Goal: Task Accomplishment & Management: Manage account settings

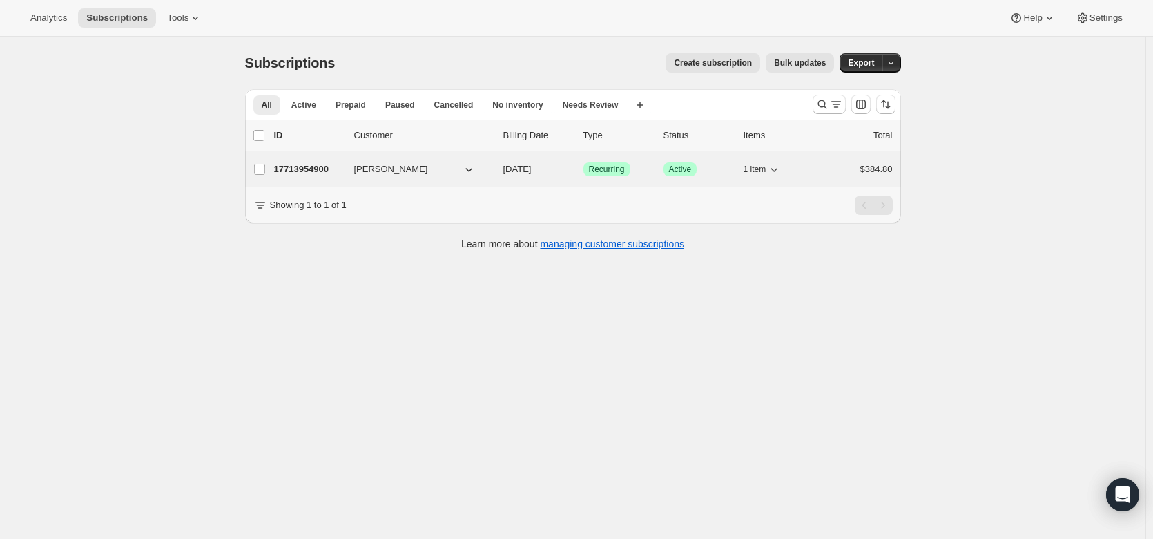
click at [312, 163] on p "17713954900" at bounding box center [308, 169] width 69 height 14
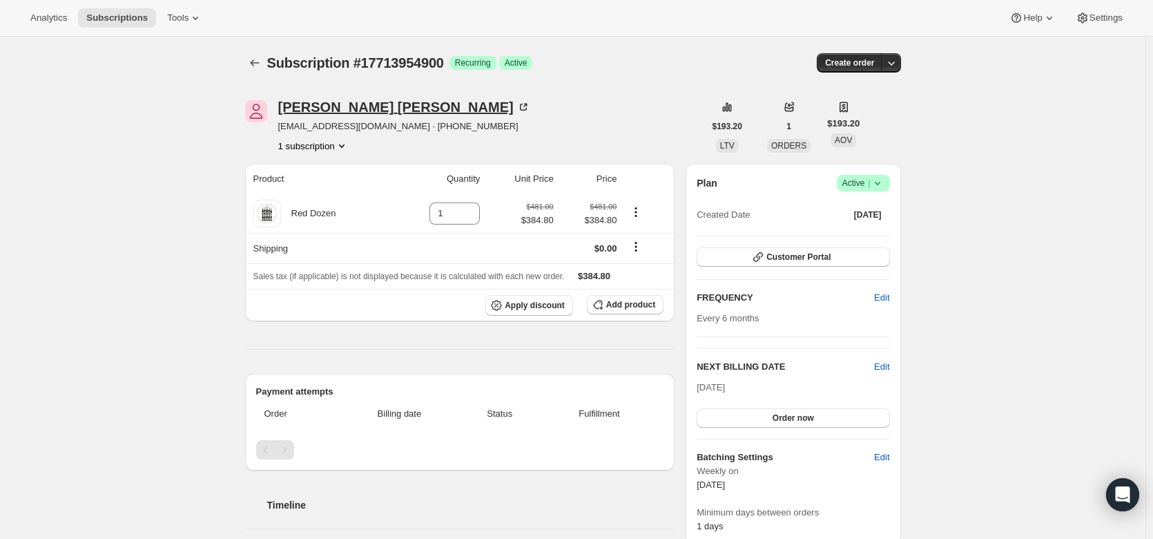
click at [520, 104] on icon at bounding box center [523, 107] width 7 height 7
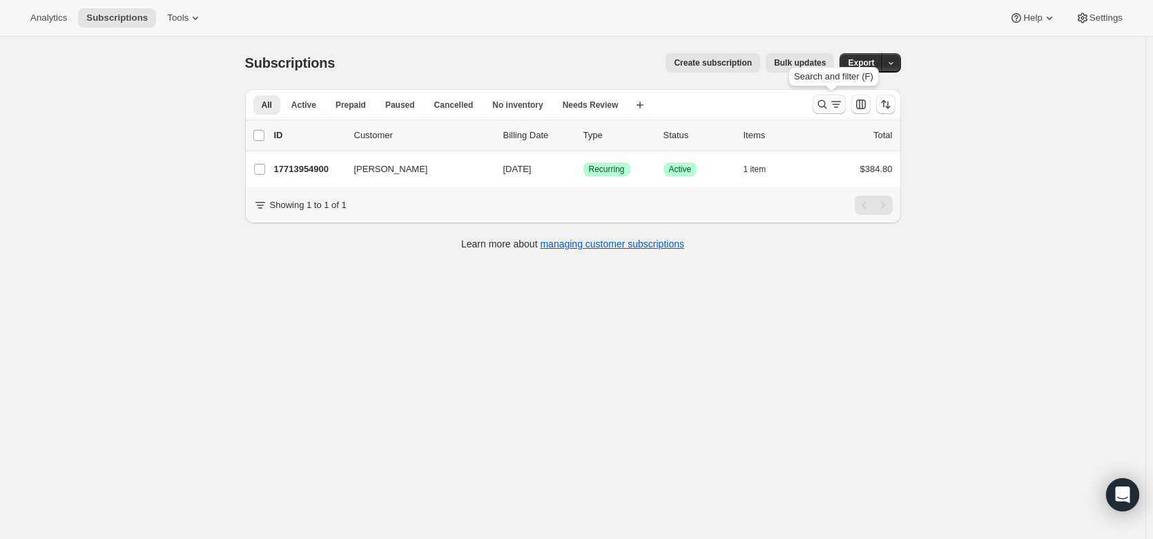
click at [827, 99] on icon "Search and filter results" at bounding box center [822, 104] width 14 height 14
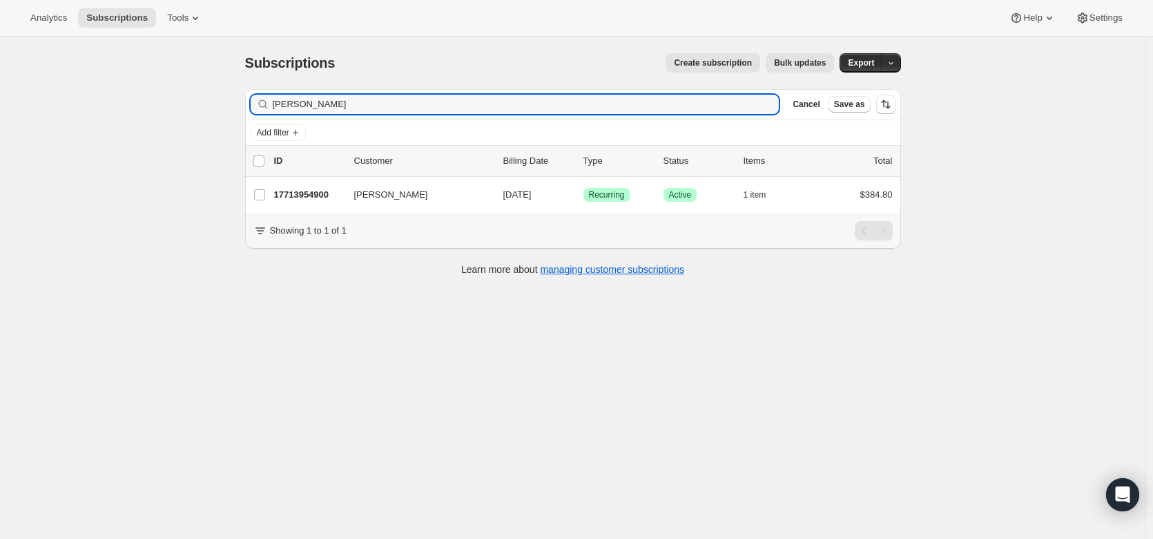
drag, startPoint x: 376, startPoint y: 102, endPoint x: 257, endPoint y: 113, distance: 119.3
click at [257, 113] on div "[PERSON_NAME] Clear" at bounding box center [515, 104] width 529 height 19
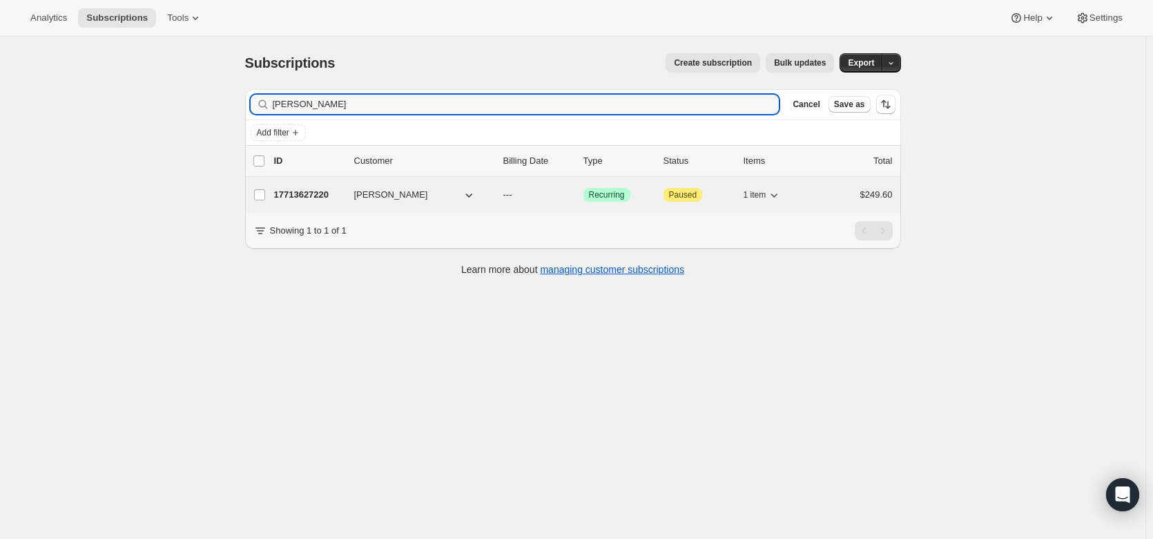
type input "[PERSON_NAME]"
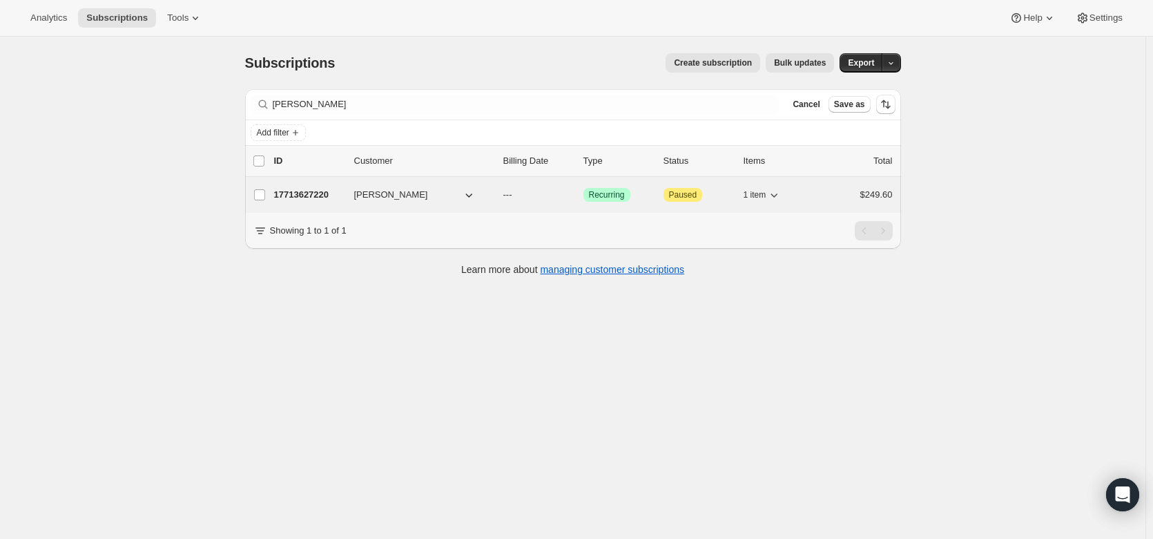
click at [289, 189] on p "17713627220" at bounding box center [308, 195] width 69 height 14
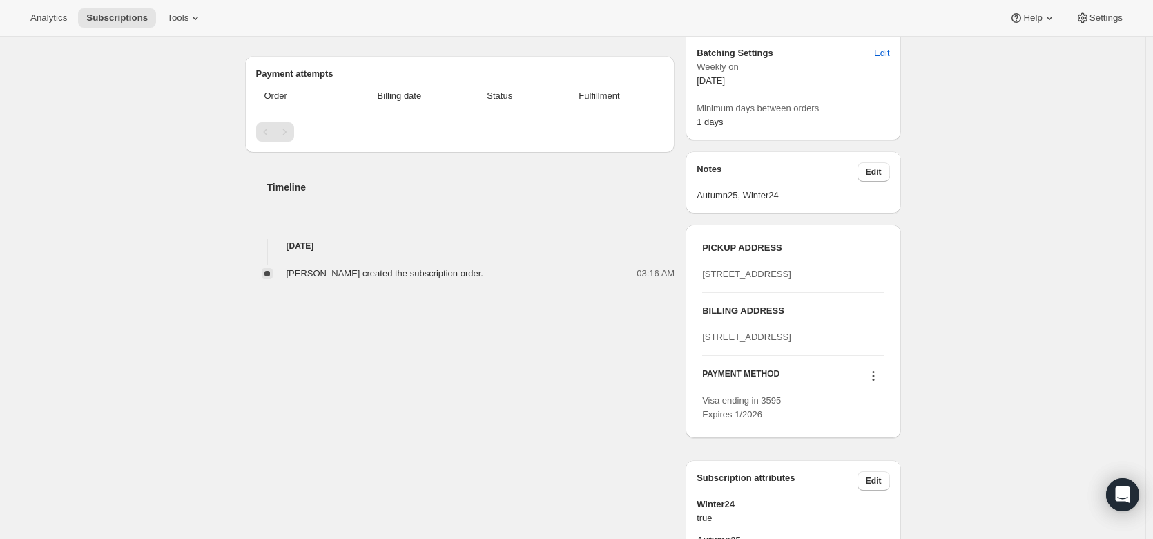
scroll to position [359, 0]
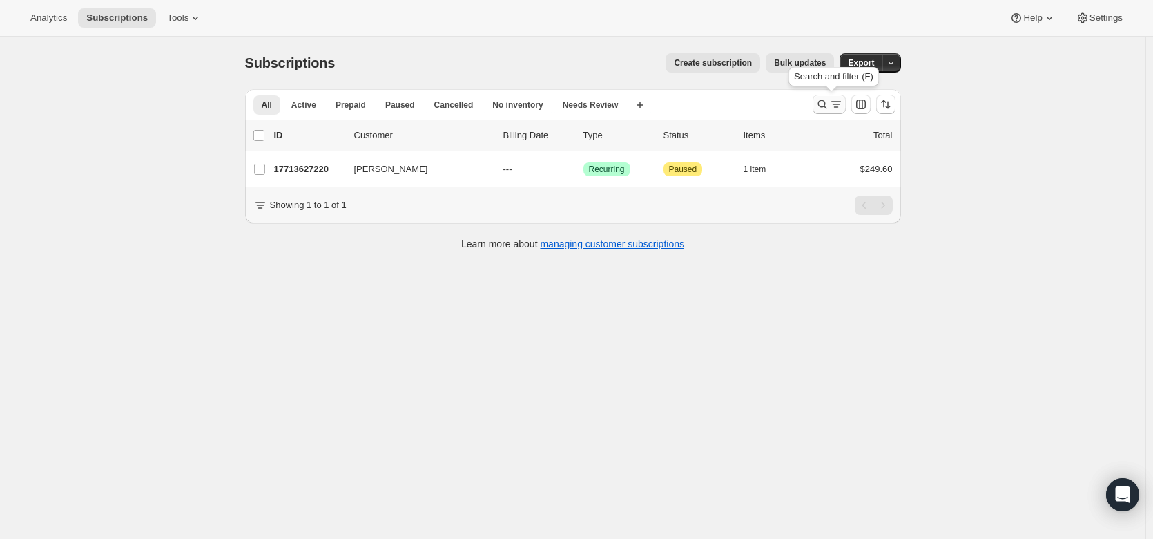
click at [828, 99] on icon "Search and filter results" at bounding box center [822, 104] width 14 height 14
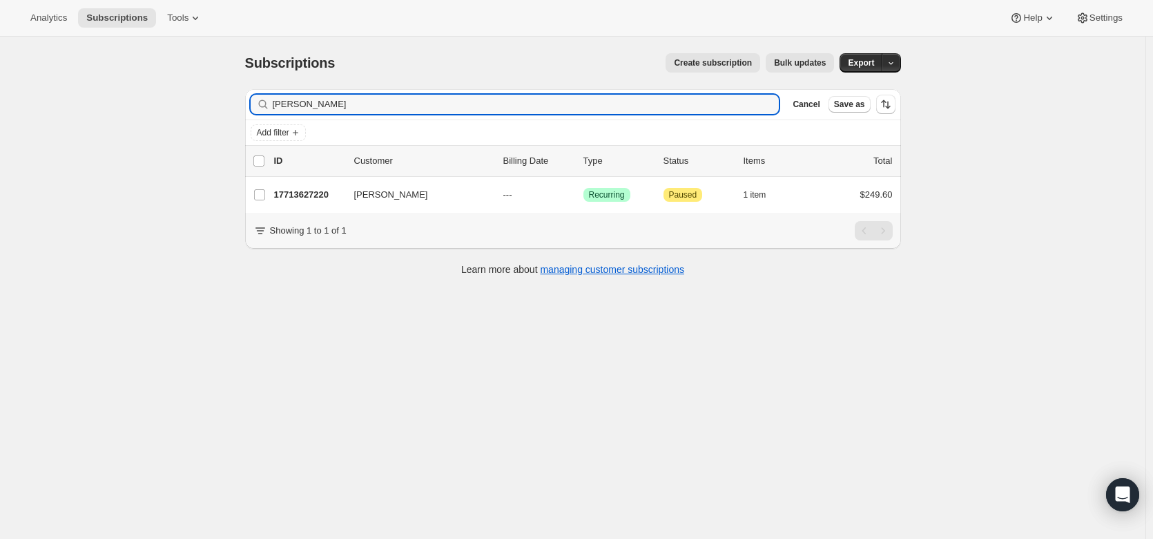
drag, startPoint x: 362, startPoint y: 107, endPoint x: 257, endPoint y: 90, distance: 106.4
click at [257, 90] on div "Filter subscribers [PERSON_NAME] Clear Cancel Save as" at bounding box center [573, 104] width 656 height 30
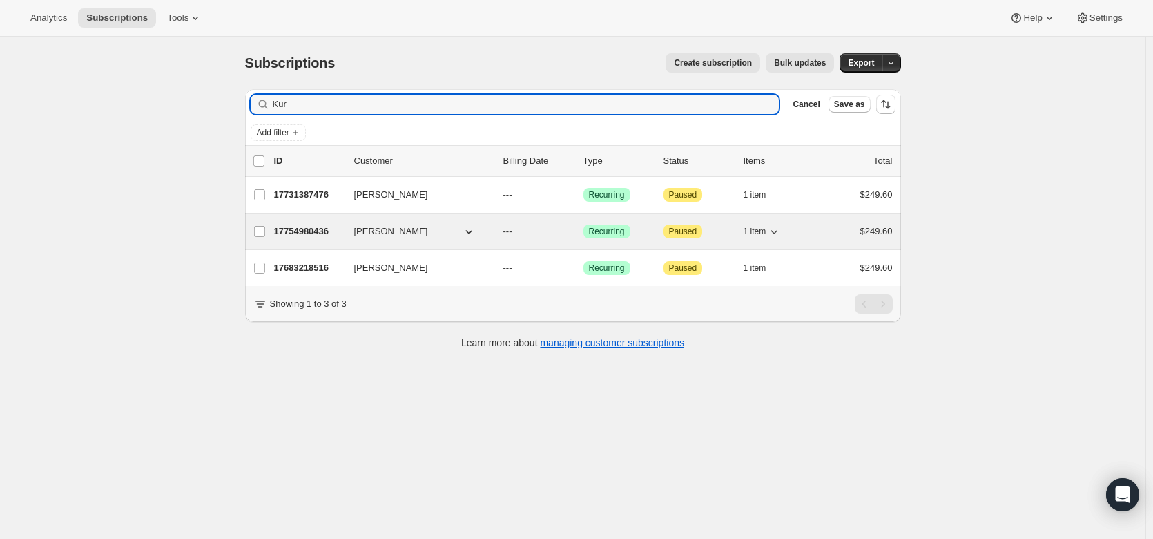
type input "Kur"
click at [303, 226] on p "17754980436" at bounding box center [308, 231] width 69 height 14
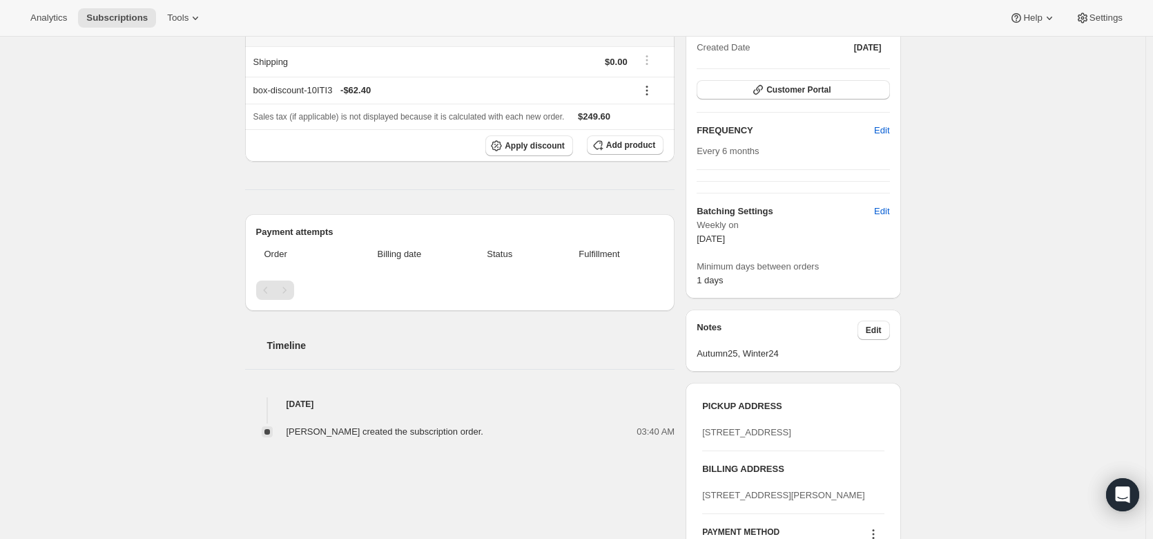
scroll to position [86, 0]
